Goal: Check status: Check status

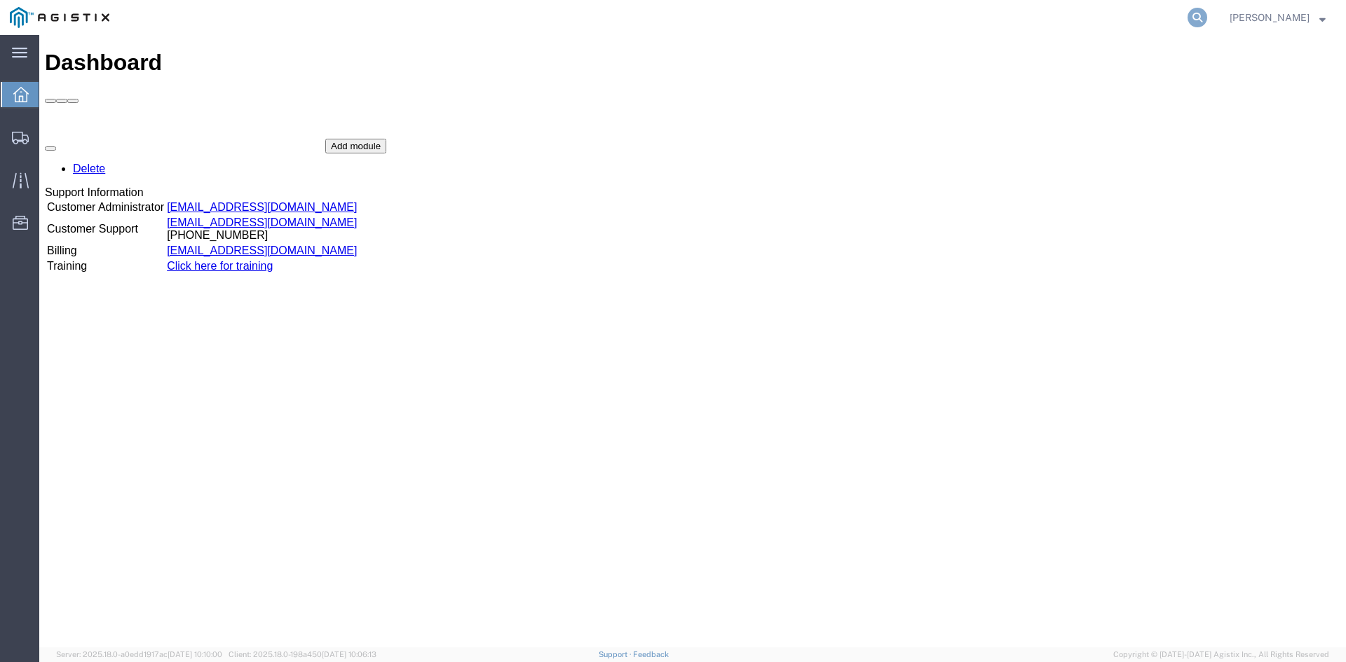
click at [1207, 16] on icon at bounding box center [1197, 18] width 20 height 20
paste input "55590499"
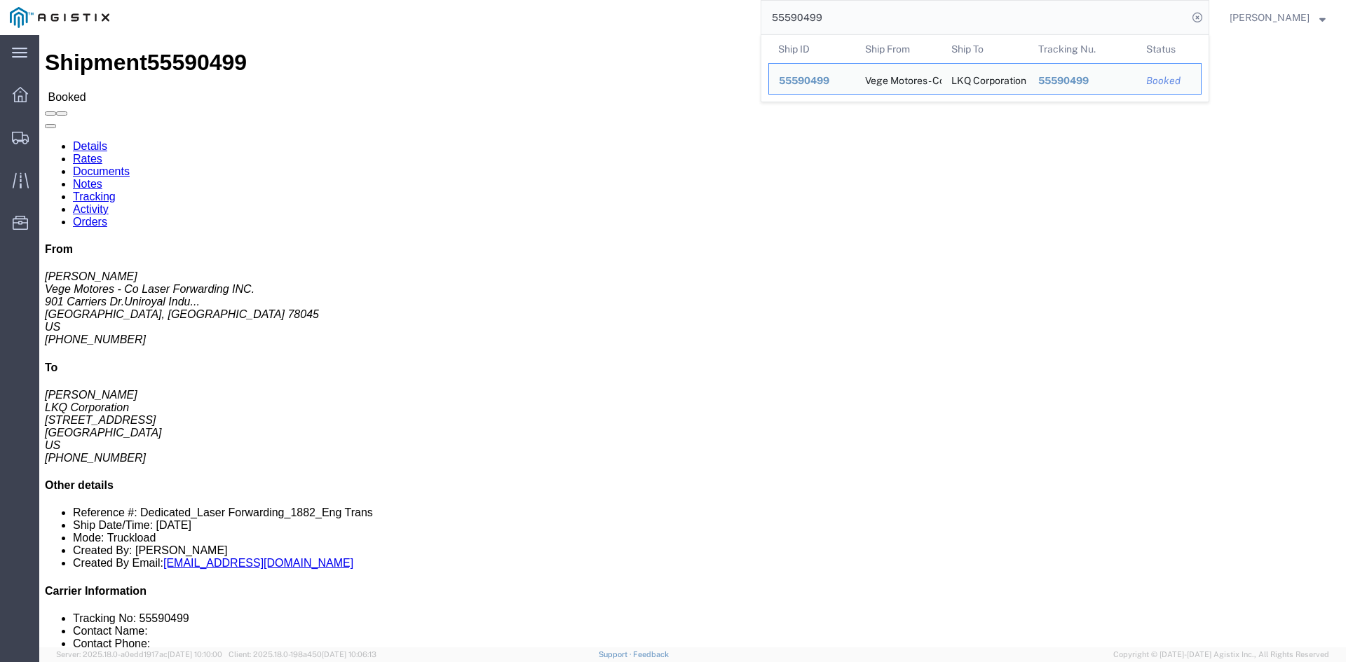
click link "Rates"
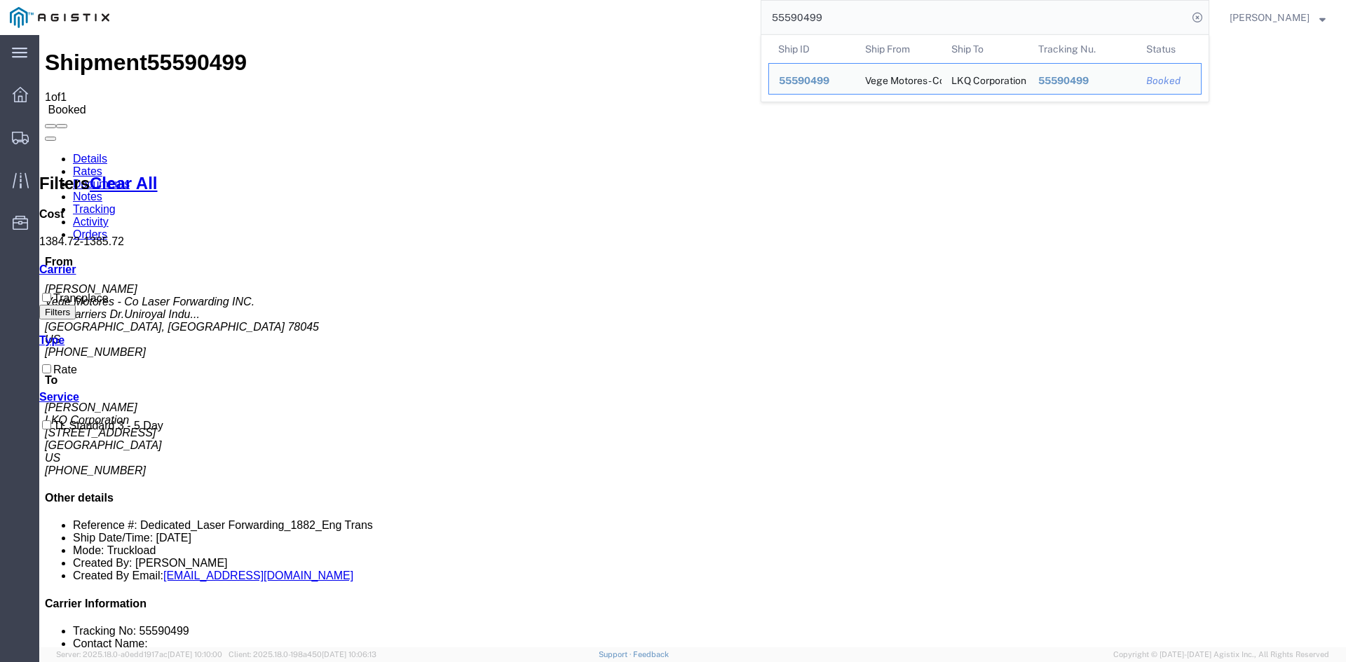
drag, startPoint x: 812, startPoint y: 29, endPoint x: 722, endPoint y: 29, distance: 90.4
click at [722, 29] on div "55590499 Ship ID Ship From Ship To Tracking Nu. Status Ship ID 55590499 Ship Fr…" at bounding box center [664, 17] width 1090 height 35
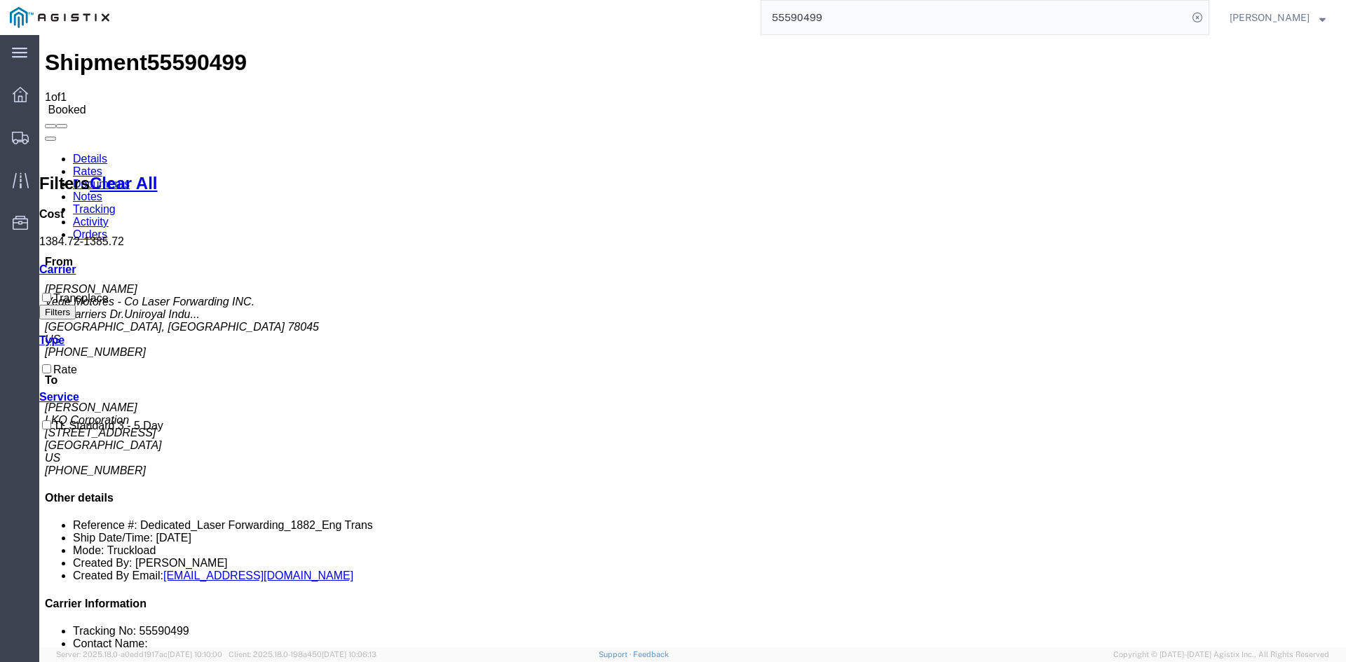
paste input "701901"
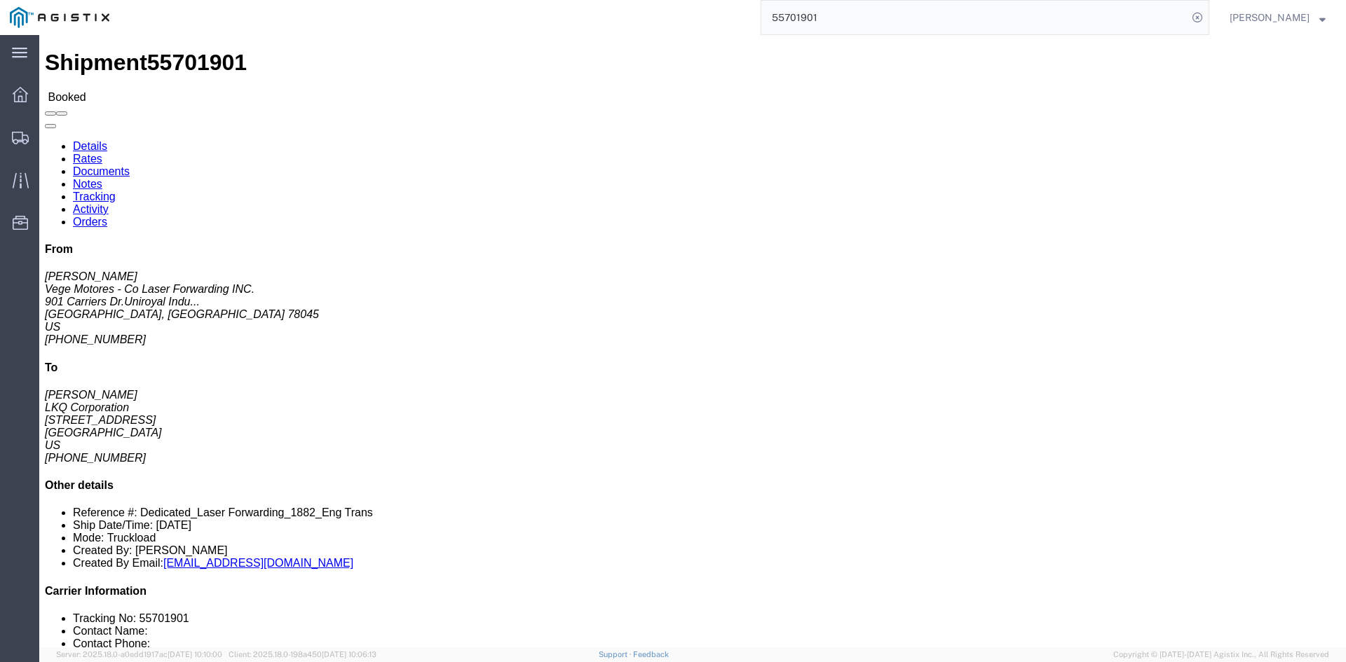
click link "Rates"
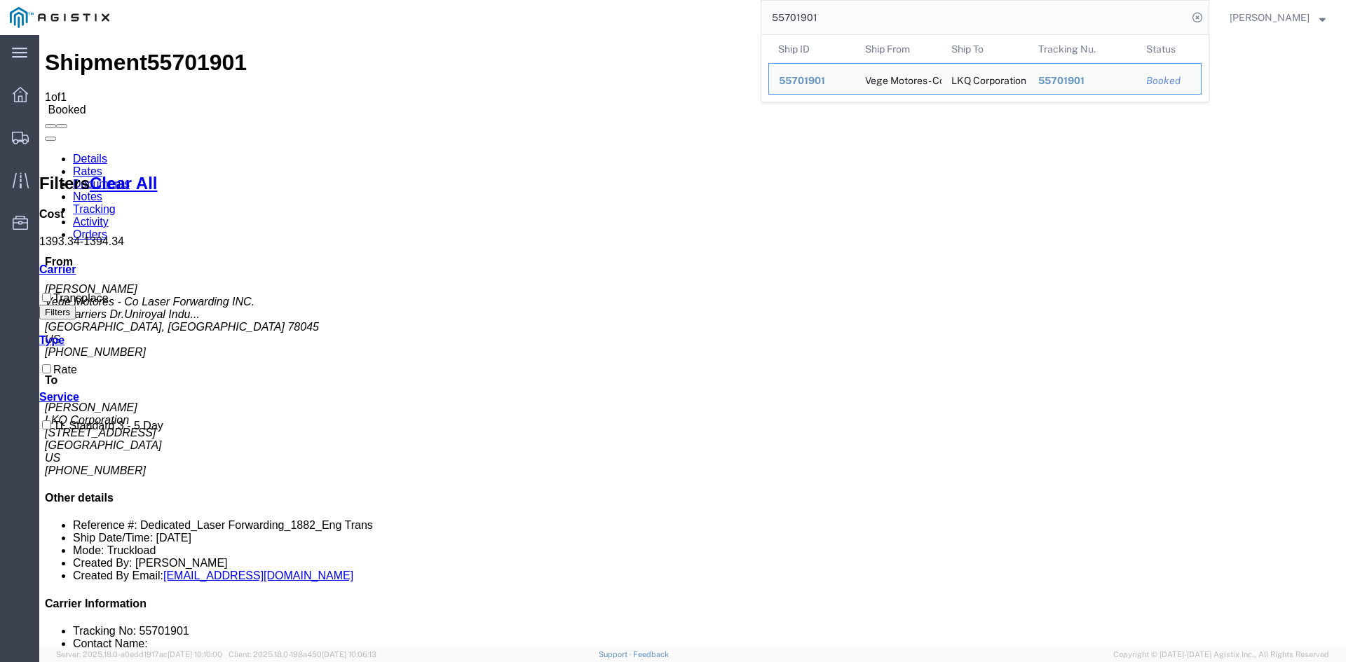
click at [857, 8] on input "55701901" at bounding box center [974, 18] width 426 height 34
drag, startPoint x: 864, startPoint y: 12, endPoint x: 633, endPoint y: 6, distance: 230.7
click at [644, 18] on div "55701901 Ship ID Ship From Ship To Tracking Nu. Status Ship ID 55701901 Ship Fr…" at bounding box center [664, 17] width 1090 height 35
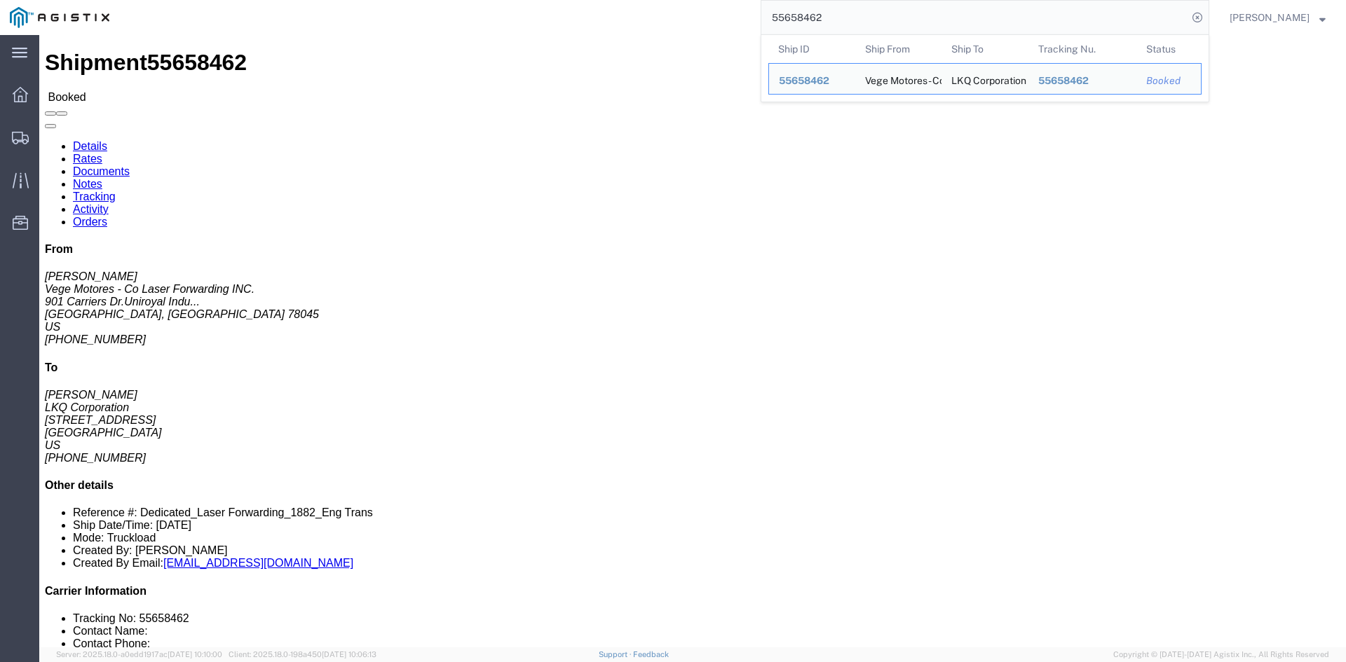
click link "Rates"
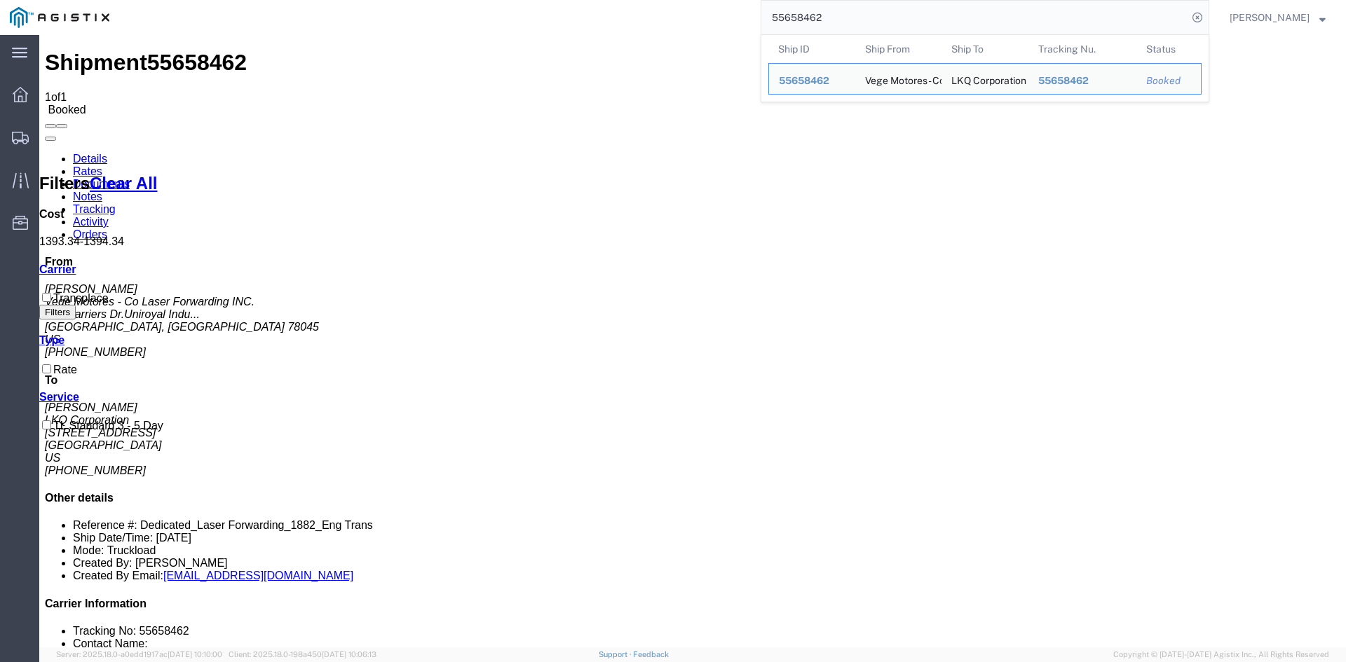
drag, startPoint x: 911, startPoint y: 15, endPoint x: 639, endPoint y: 16, distance: 272.0
click at [639, 16] on div "55658462 Ship ID Ship From Ship To Tracking Nu. Status Ship ID 55658462 Ship Fr…" at bounding box center [664, 17] width 1090 height 35
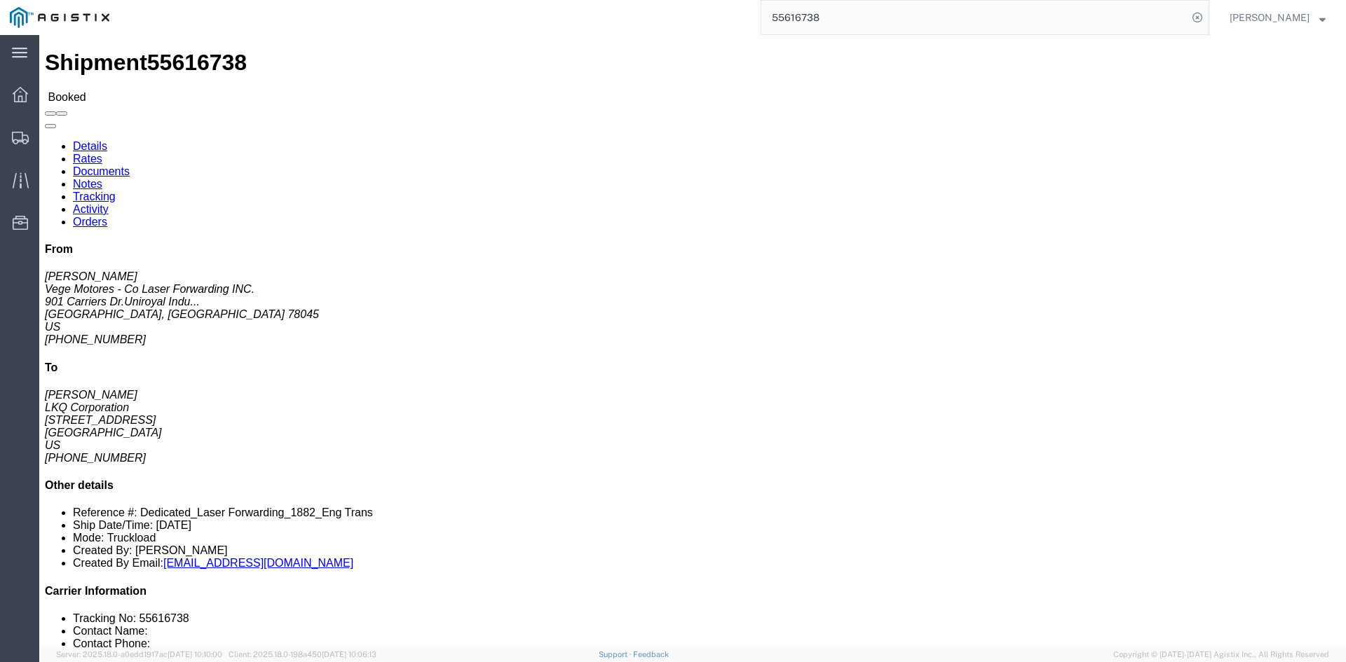
click link "Documents"
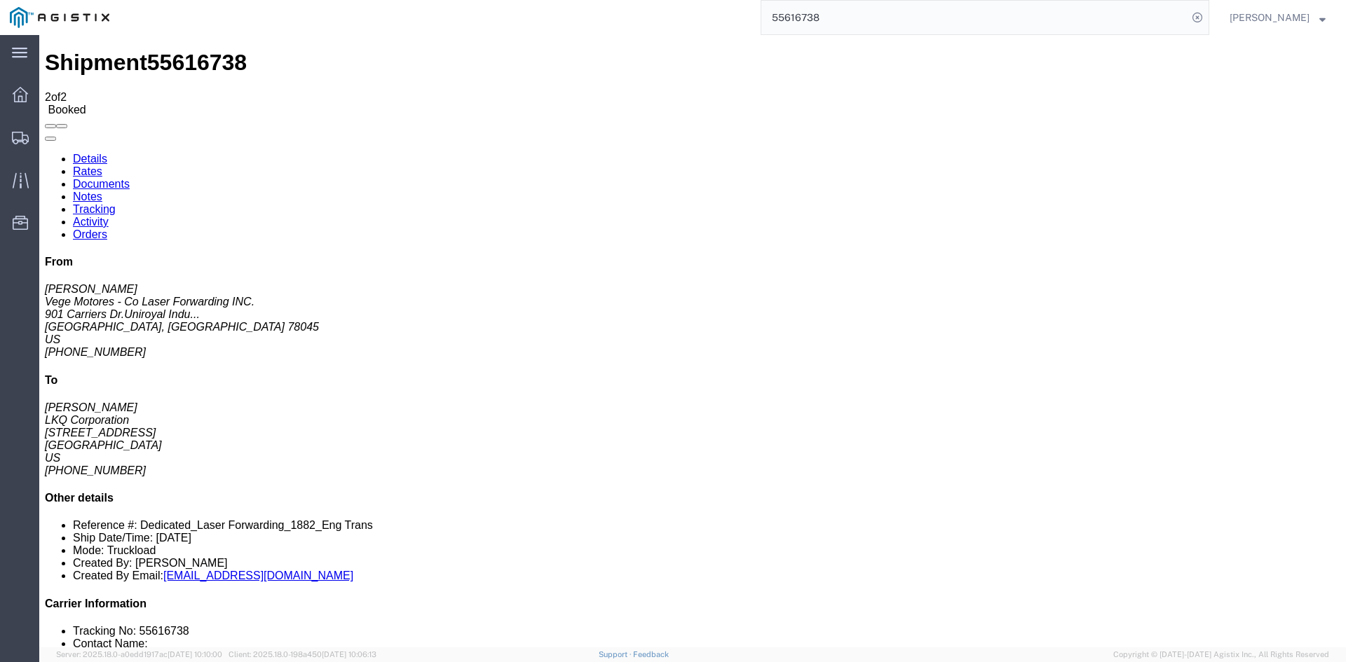
click at [102, 165] on link "Rates" at bounding box center [87, 171] width 29 height 12
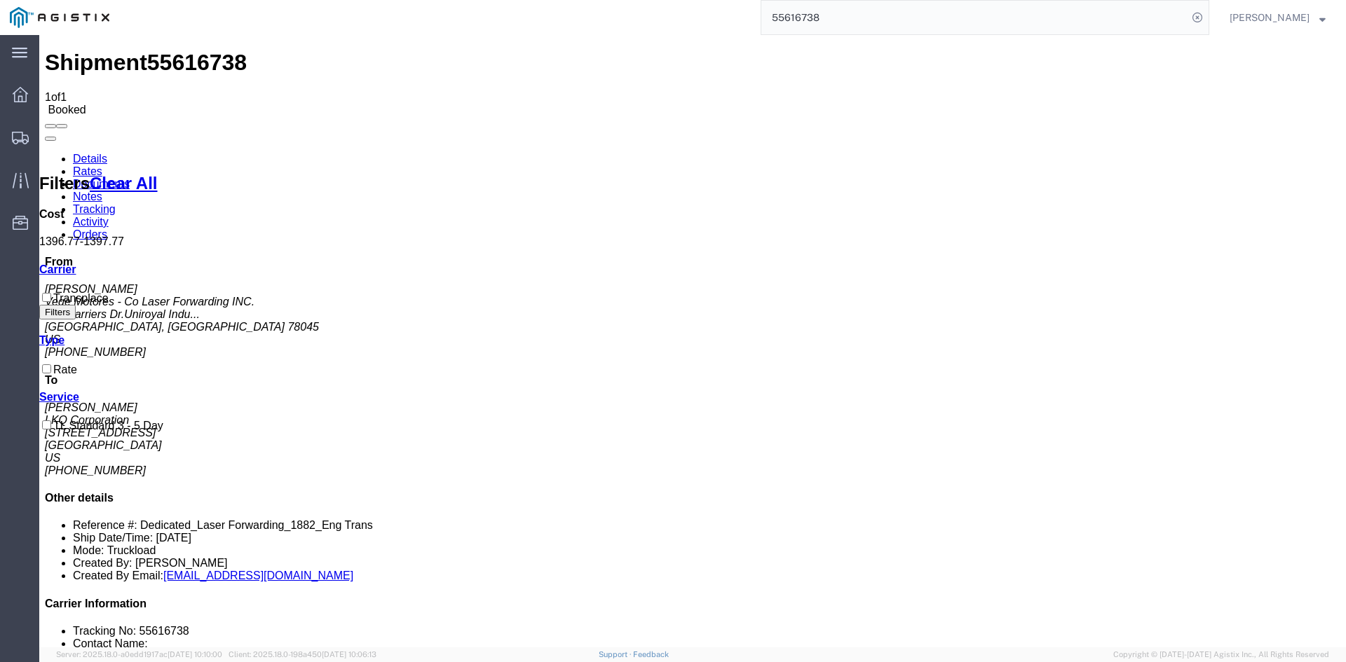
drag, startPoint x: 692, startPoint y: 200, endPoint x: 730, endPoint y: 200, distance: 38.6
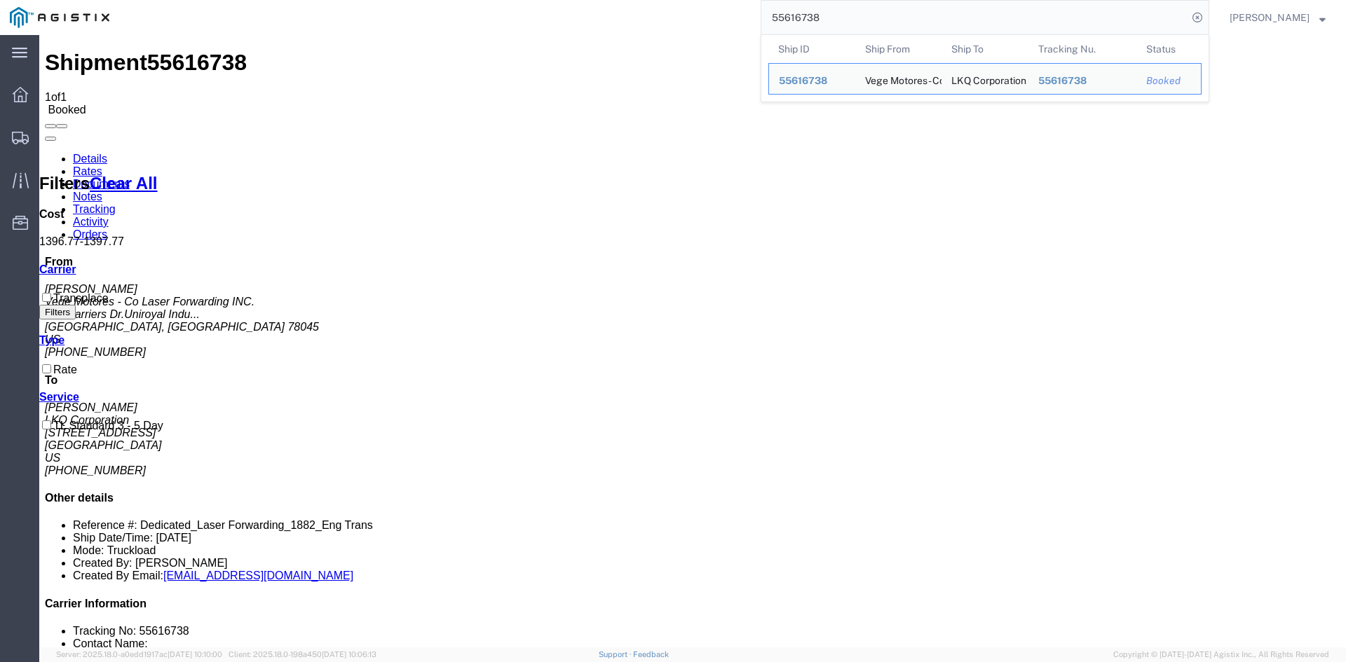
drag, startPoint x: 860, startPoint y: 20, endPoint x: 697, endPoint y: 22, distance: 163.3
click at [704, 25] on div "55616738 Ship ID Ship From Ship To Tracking Nu. Status Ship ID 55616738 Ship Fr…" at bounding box center [664, 17] width 1090 height 35
paste input "72164"
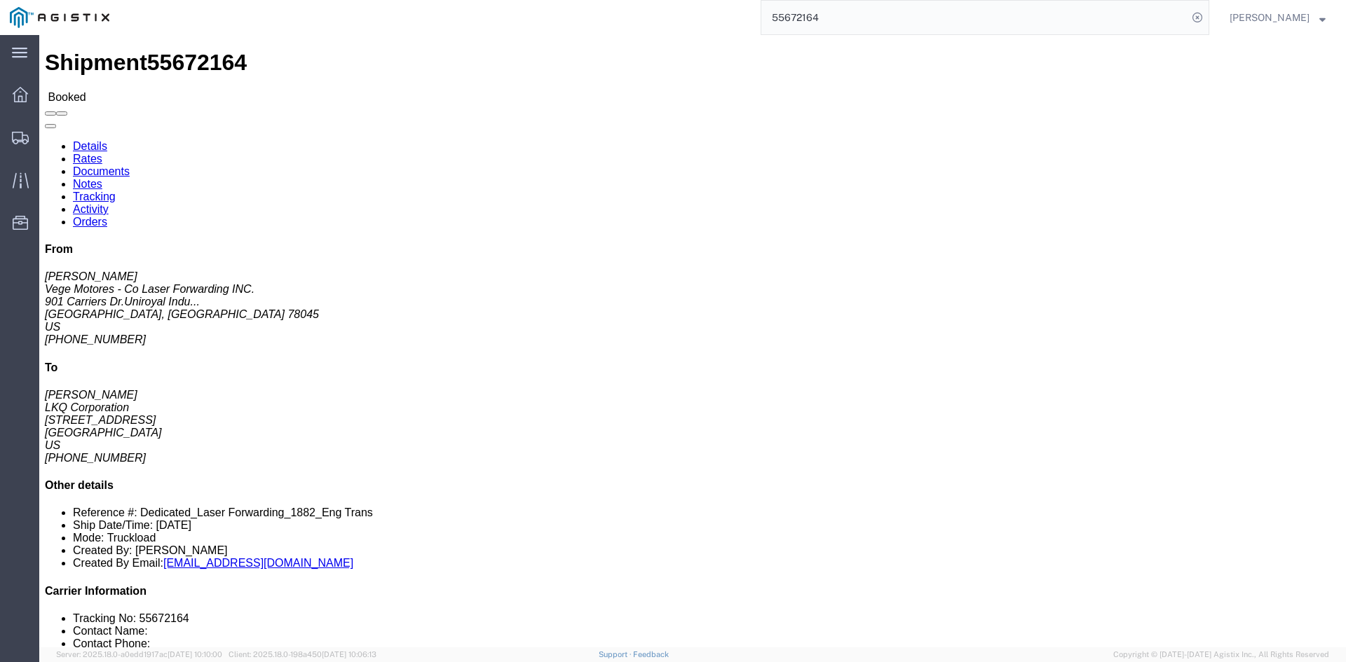
drag, startPoint x: 130, startPoint y: 111, endPoint x: 95, endPoint y: 51, distance: 70.1
click div
click link "Rates"
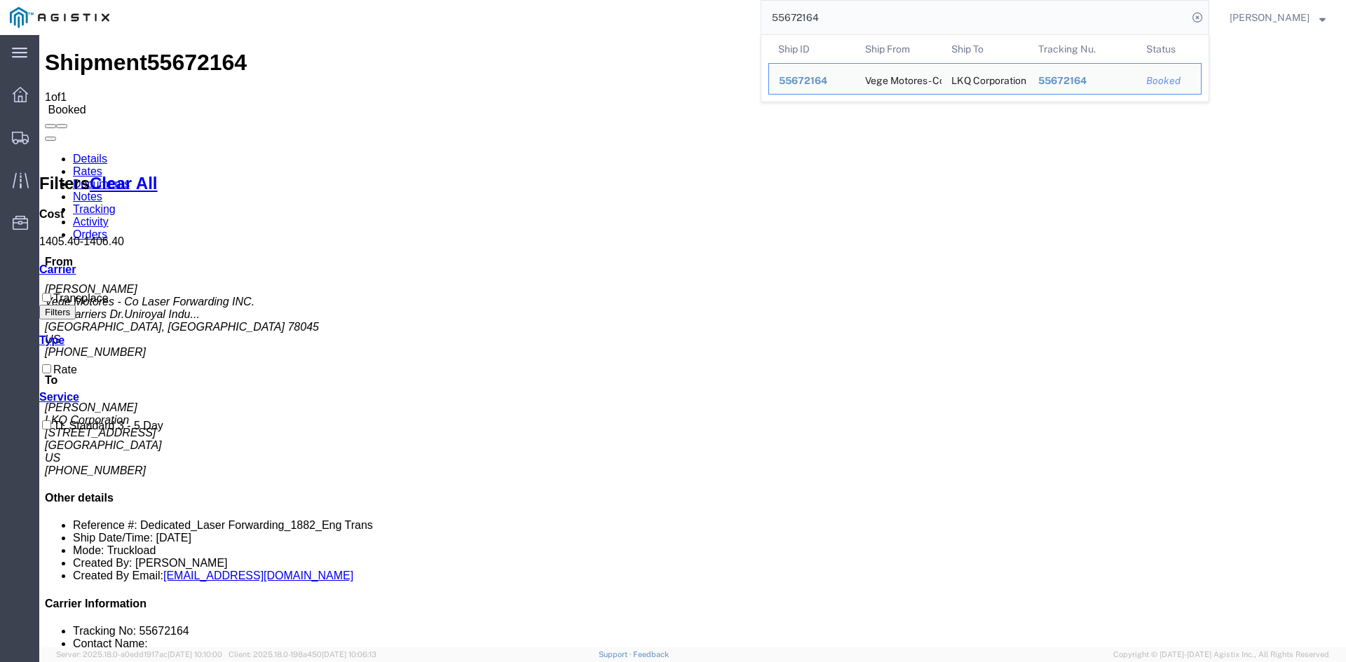
drag, startPoint x: 824, startPoint y: 14, endPoint x: 740, endPoint y: 15, distance: 83.4
click at [740, 15] on div "55672164 Ship ID Ship From Ship To Tracking Nu. Status Ship ID 55672164 Ship Fr…" at bounding box center [664, 17] width 1090 height 35
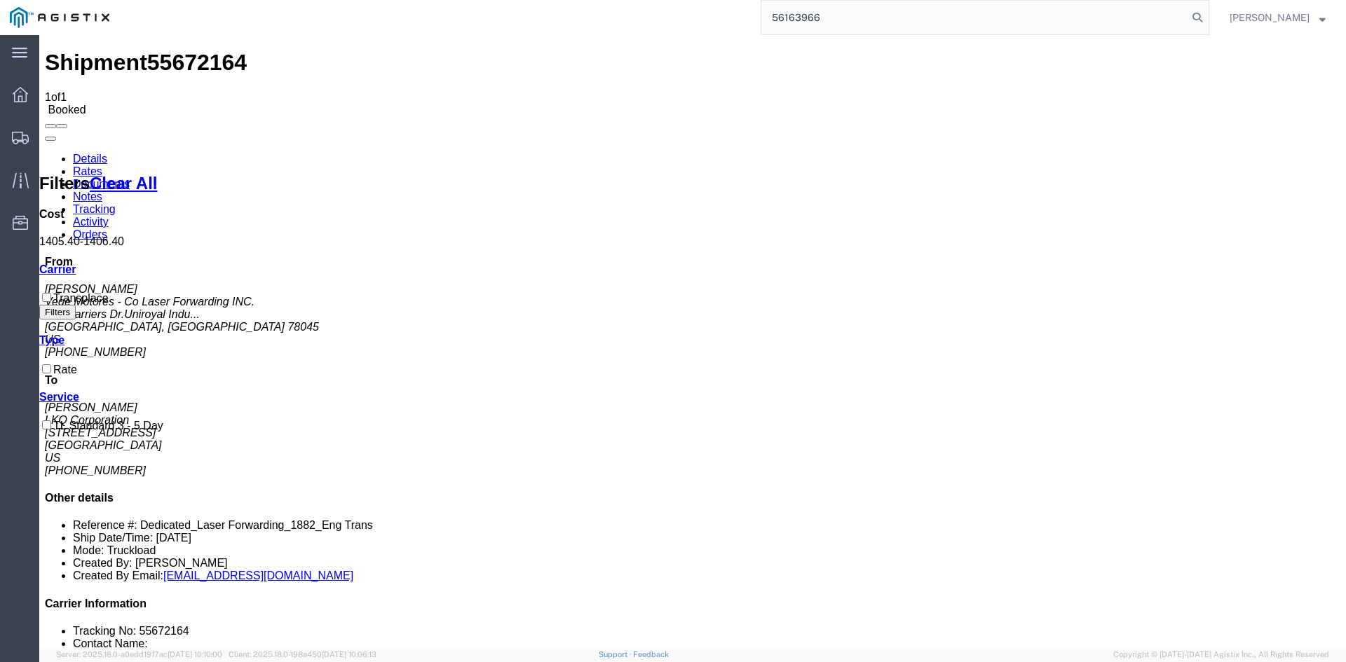
type input "56163966"
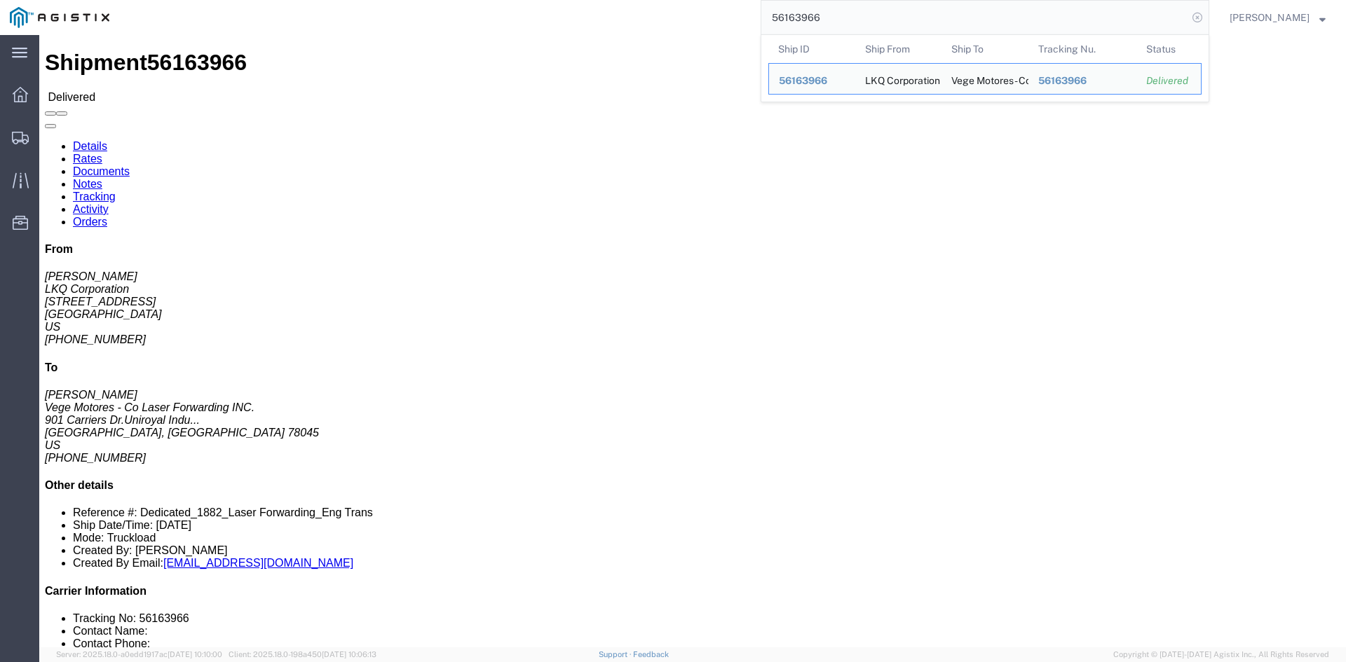
click at [1207, 18] on icon at bounding box center [1197, 18] width 20 height 20
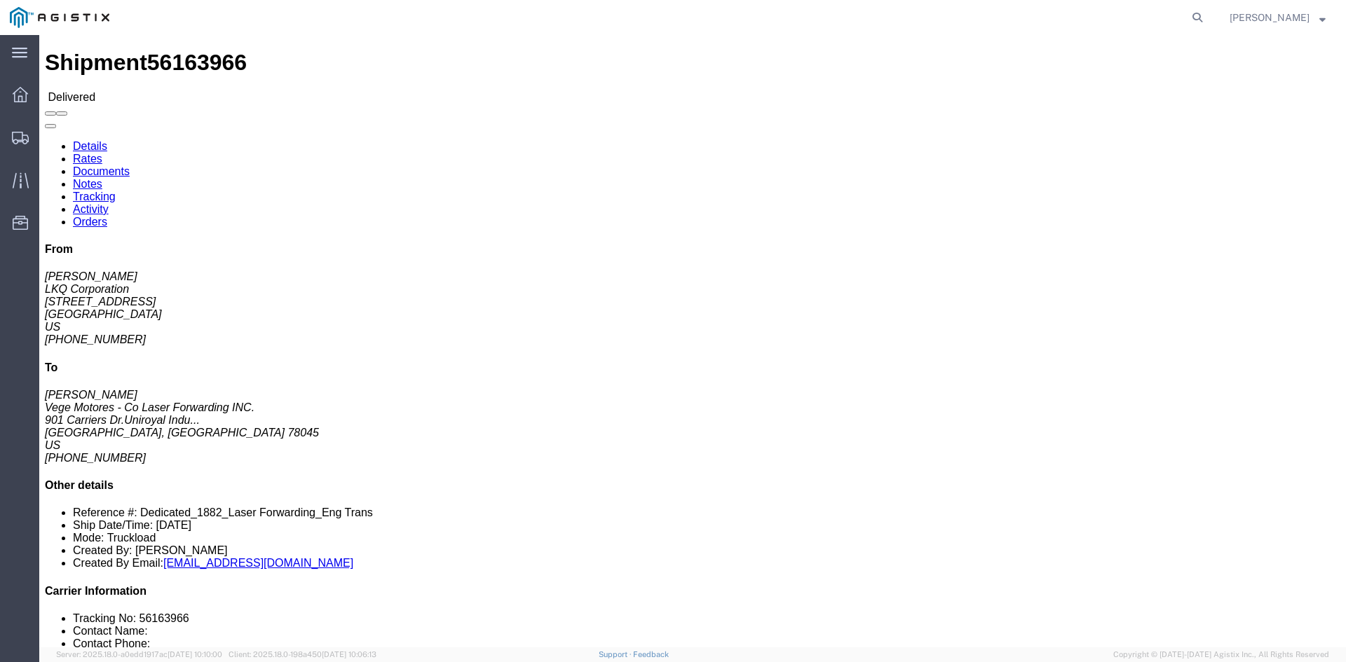
click link "Rates"
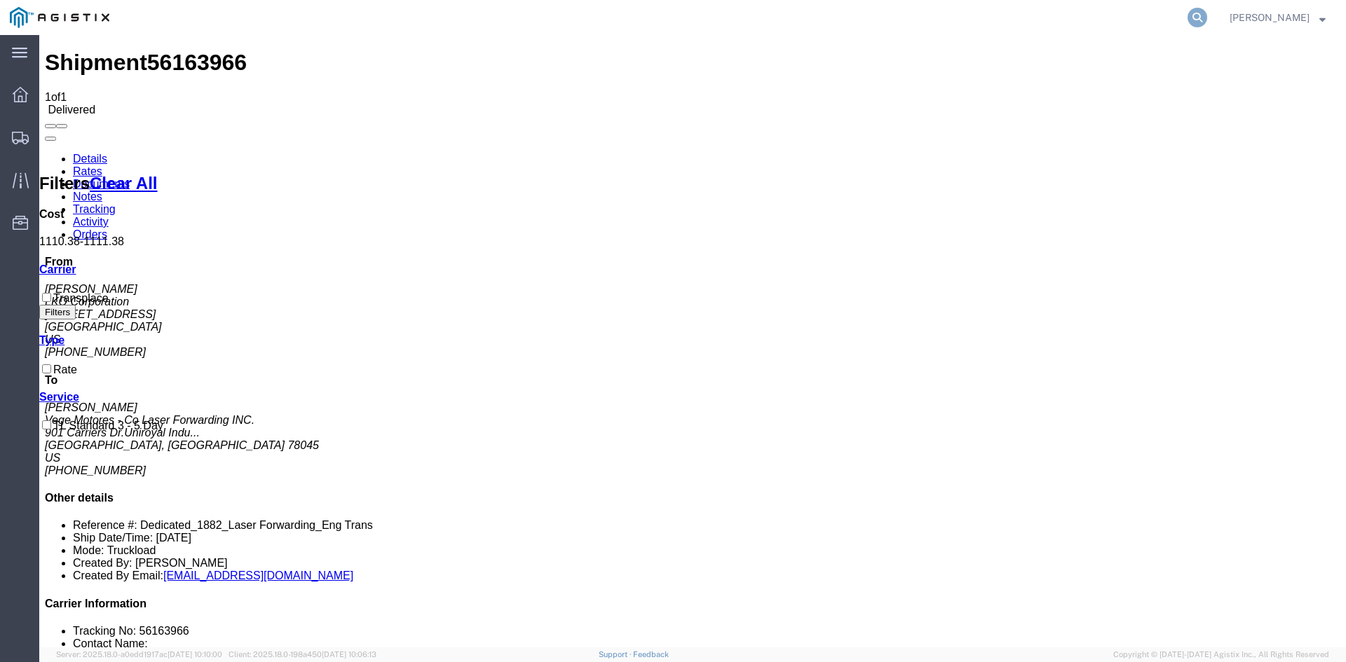
click at [1205, 13] on icon at bounding box center [1197, 18] width 20 height 20
click at [1044, 22] on input "search" at bounding box center [974, 18] width 426 height 34
paste input "55701901"
type input "55701901"
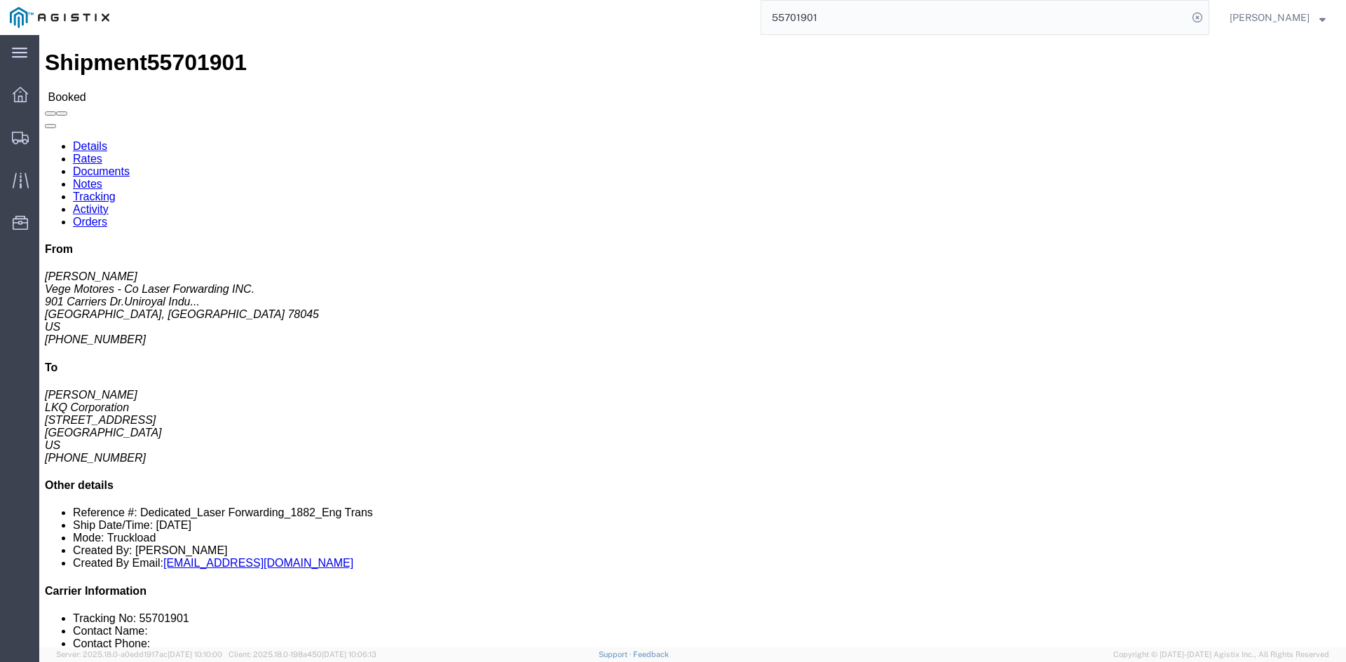
drag, startPoint x: 110, startPoint y: 48, endPoint x: 149, endPoint y: 56, distance: 40.0
click link "Rates"
